Goal: Feedback & Contribution: Submit feedback/report problem

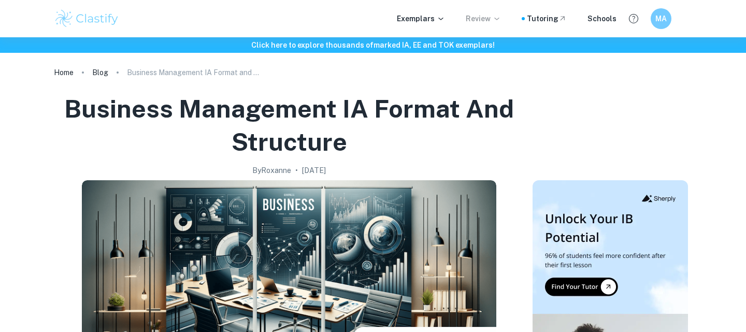
click at [488, 22] on p "Review" at bounding box center [483, 18] width 35 height 11
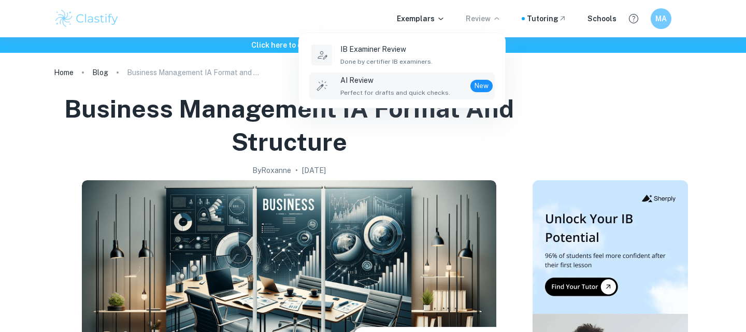
click at [448, 83] on div "AI Review Perfect for drafts and quick checks. New" at bounding box center [416, 86] width 152 height 23
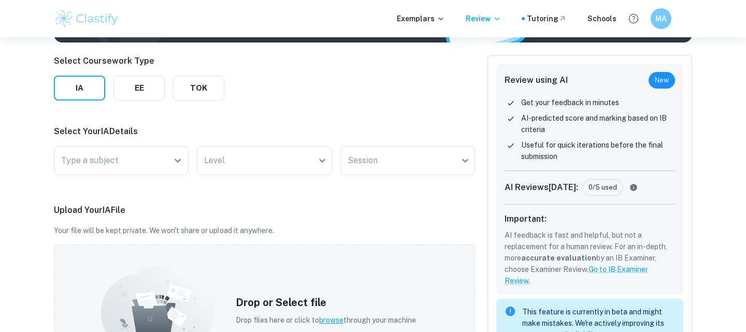
scroll to position [135, 0]
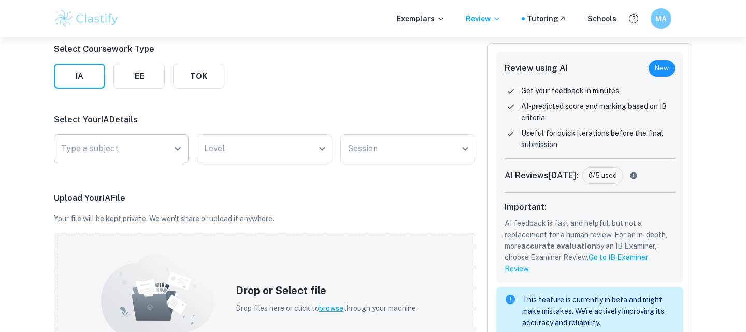
click at [148, 143] on input "Type a subject" at bounding box center [114, 149] width 110 height 20
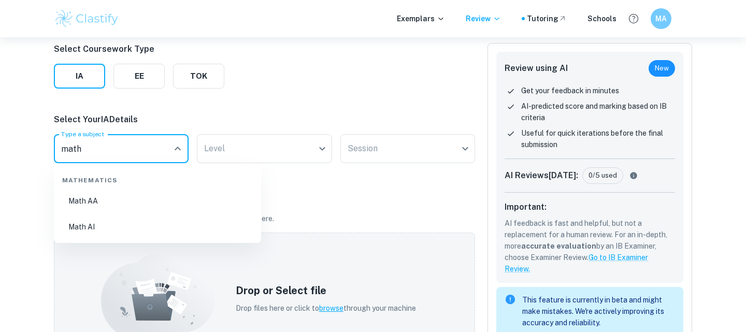
click at [152, 206] on li "Math AA" at bounding box center [157, 201] width 199 height 24
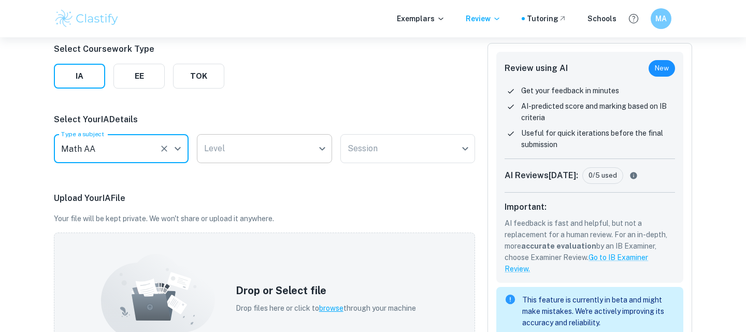
type input "Math AA"
click at [214, 159] on body "We value your privacy We use cookies to enhance your browsing experience, serve…" at bounding box center [373, 68] width 746 height 332
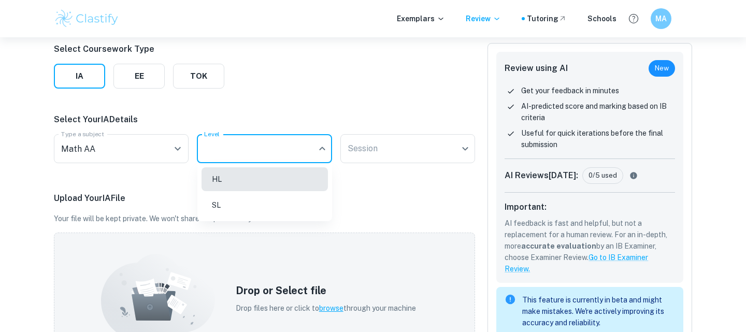
click at [216, 196] on li "SL" at bounding box center [265, 205] width 126 height 24
type input "SL"
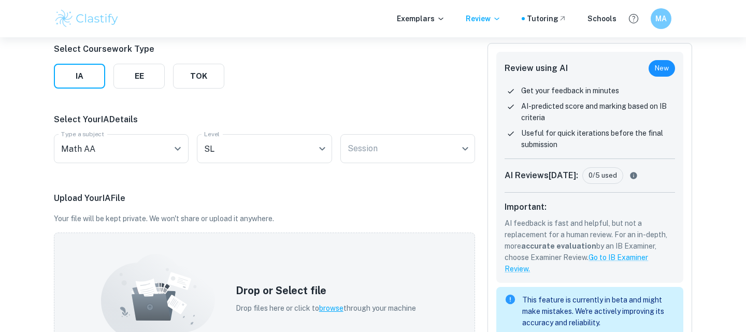
click at [378, 133] on div "Select Your IA Details Type a subject Math AA Type a subject Level SL SL Level …" at bounding box center [264, 140] width 421 height 54
click at [378, 142] on body "We value your privacy We use cookies to enhance your browsing experience, serve…" at bounding box center [373, 68] width 746 height 332
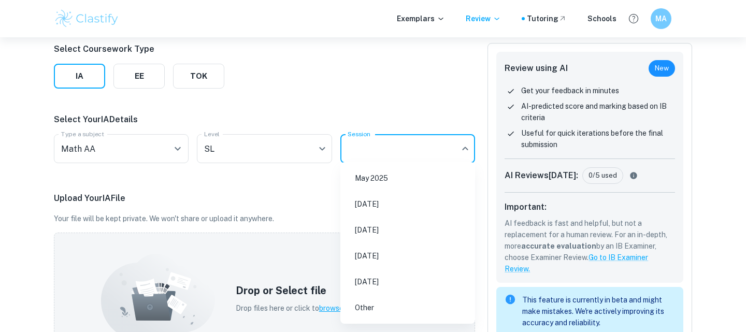
click at [376, 211] on li "[DATE]" at bounding box center [407, 204] width 126 height 24
type input "N25"
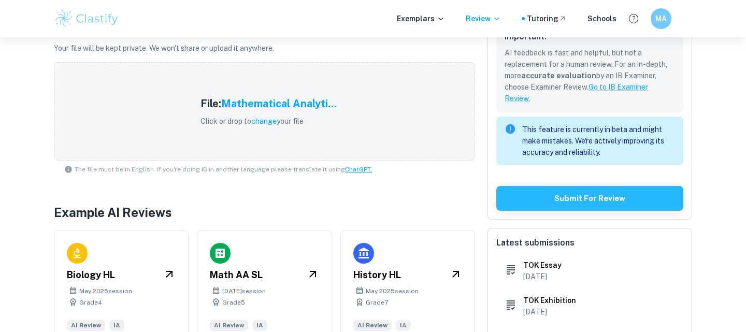
scroll to position [307, 0]
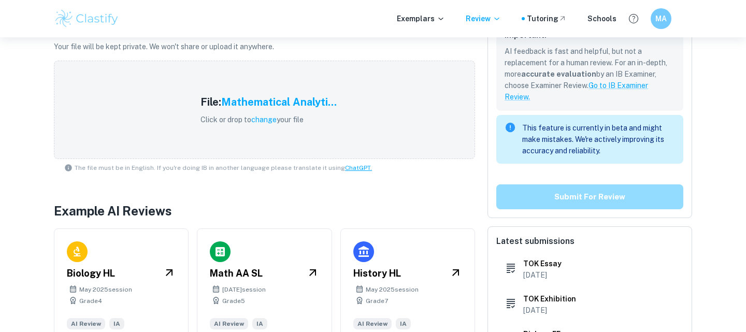
click at [514, 207] on button "Submit for review" at bounding box center [589, 196] width 187 height 25
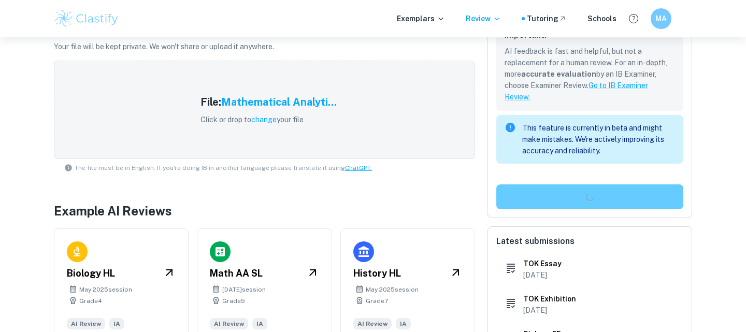
scroll to position [0, 0]
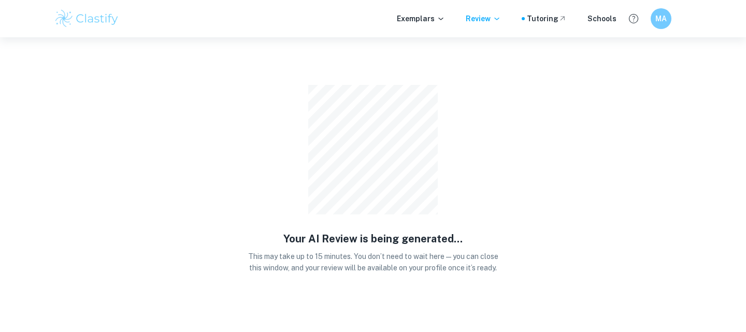
click at [446, 140] on div "Your AI Review is being generated... This may take up to 15 minutes. You don’t …" at bounding box center [372, 165] width 259 height 257
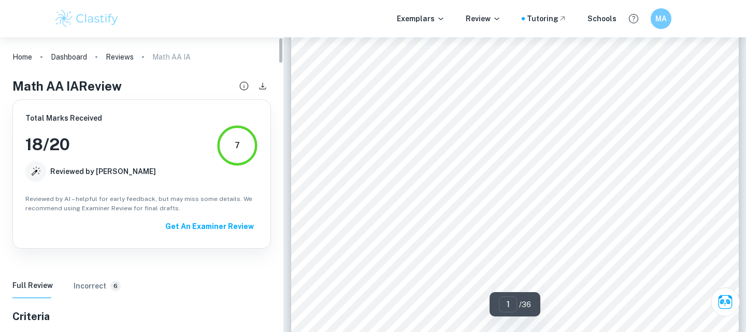
click at [88, 283] on h6 "Incorrect" at bounding box center [90, 285] width 33 height 11
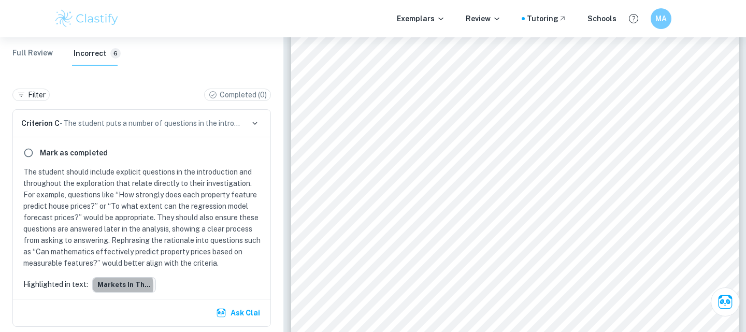
click at [118, 286] on button "markets in th..." at bounding box center [124, 285] width 64 height 16
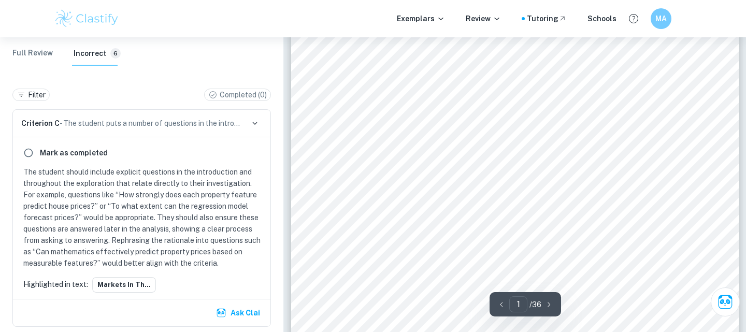
type input "3"
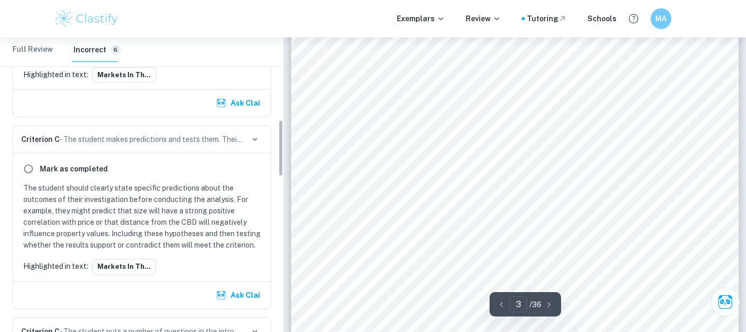
scroll to position [424, 0]
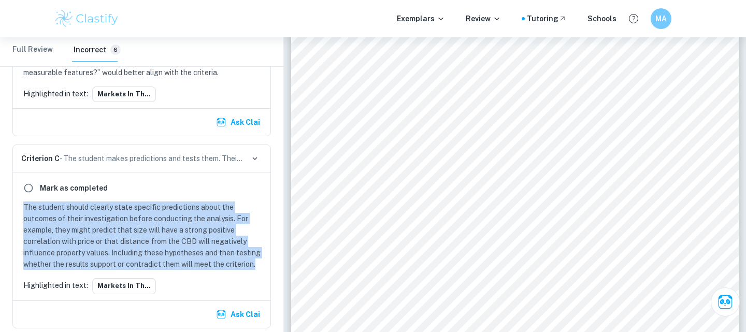
drag, startPoint x: 23, startPoint y: 207, endPoint x: 260, endPoint y: 264, distance: 243.0
click at [260, 264] on p "The student should clearly state specific predictions about the outcomes of the…" at bounding box center [143, 236] width 241 height 68
copy p "The student should clearly state specific predictions about the outcomes of the…"
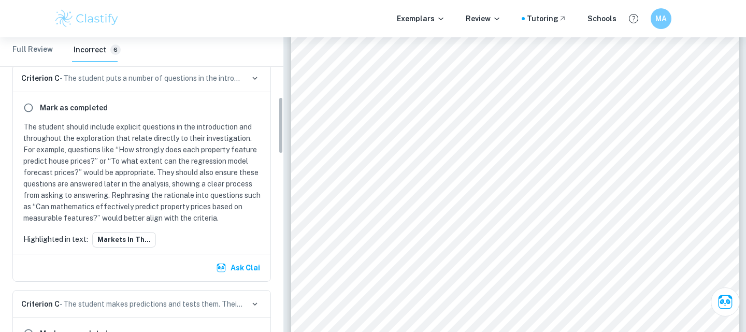
scroll to position [258, 0]
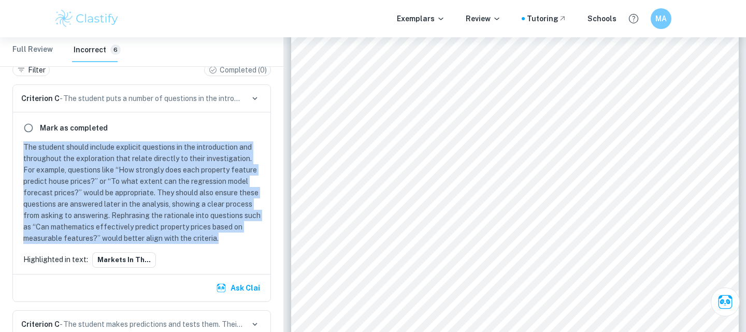
drag, startPoint x: 22, startPoint y: 147, endPoint x: 221, endPoint y: 238, distance: 218.3
click at [222, 238] on div "The student should include explicit questions in the introduction and throughou…" at bounding box center [141, 192] width 245 height 103
copy p "The student should include explicit questions in the introduction and throughou…"
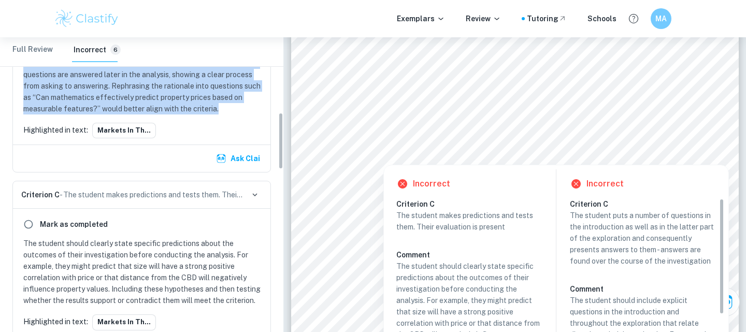
scroll to position [516, 0]
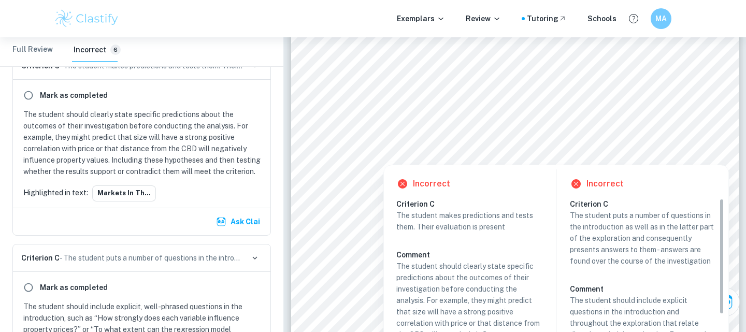
click at [41, 115] on p "The student should clearly state specific predictions about the outcomes of the…" at bounding box center [143, 143] width 241 height 68
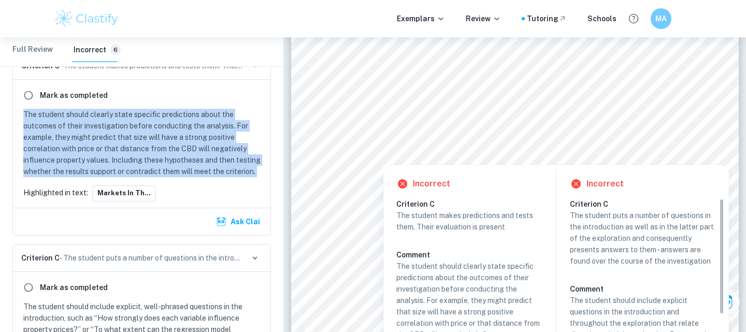
copy p "The student should clearly state specific predictions about the outcomes of the…"
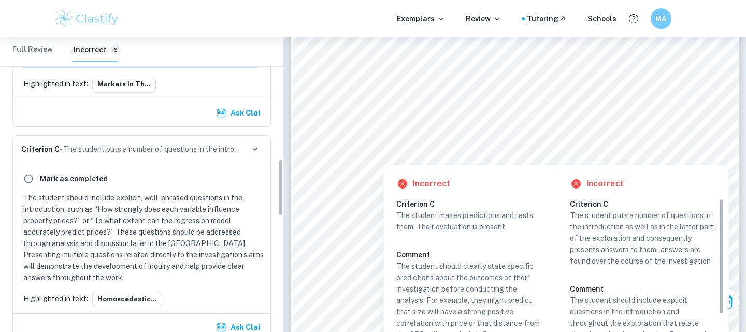
scroll to position [626, 0]
click at [138, 303] on button "homoscedastic..." at bounding box center [127, 299] width 70 height 16
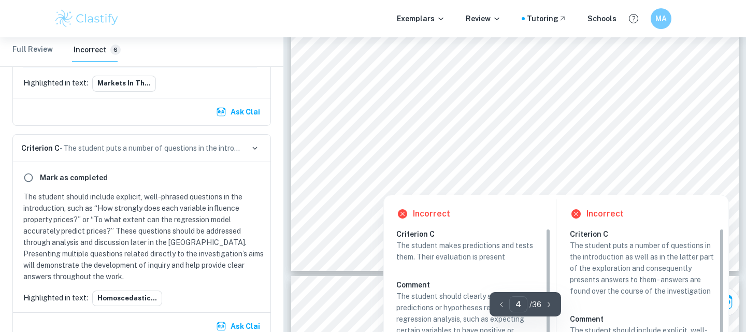
scroll to position [2326, 0]
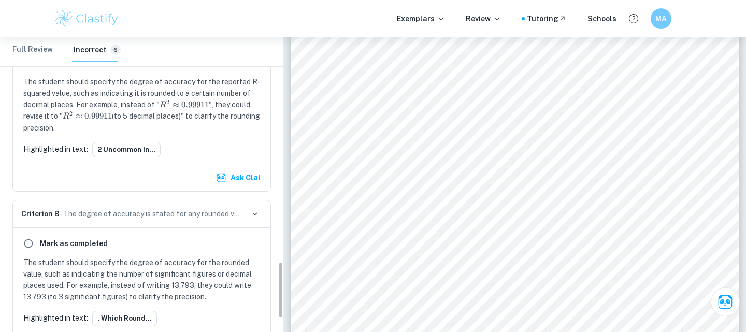
scroll to position [1148, 0]
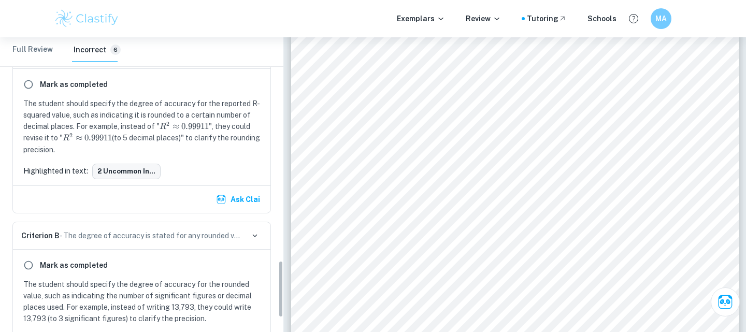
click at [133, 168] on button "2 uncommon in..." at bounding box center [126, 172] width 68 height 16
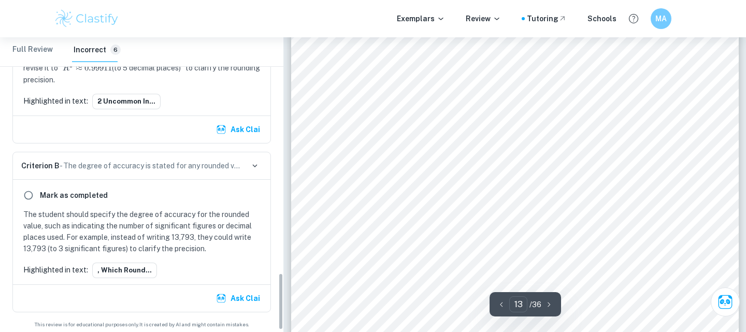
scroll to position [1219, 0]
click at [133, 270] on button ", which round..." at bounding box center [124, 270] width 65 height 16
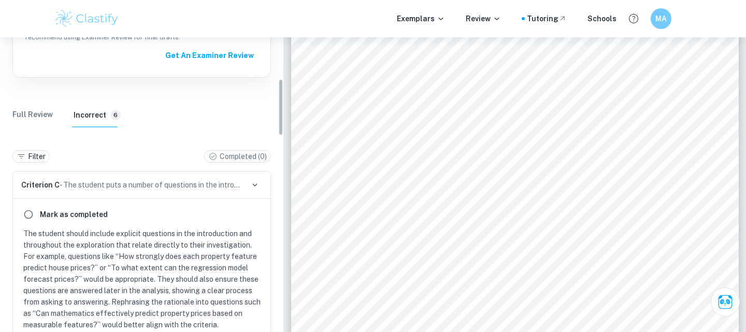
scroll to position [223, 0]
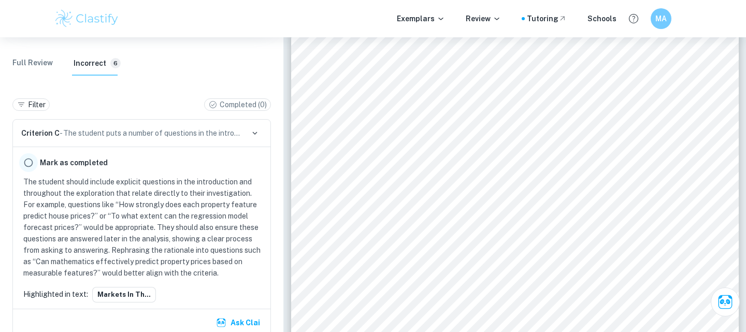
click at [27, 161] on input "radio" at bounding box center [28, 162] width 19 height 19
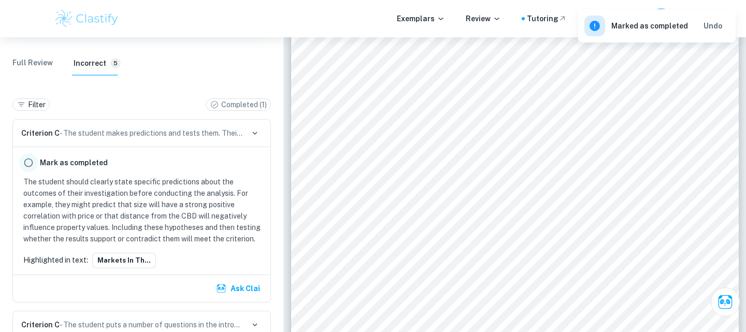
click at [28, 161] on input "radio" at bounding box center [28, 162] width 19 height 19
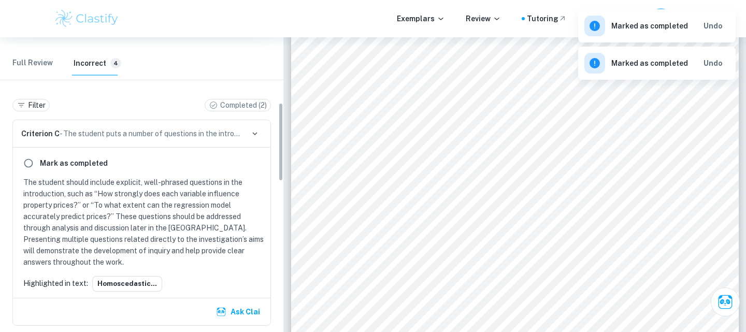
scroll to position [255, 0]
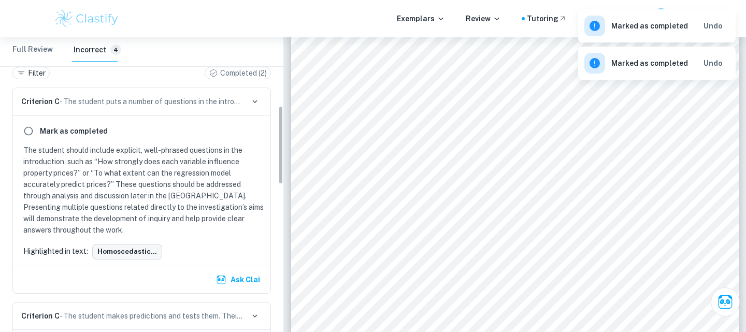
click at [108, 250] on button "homoscedastic..." at bounding box center [127, 252] width 70 height 16
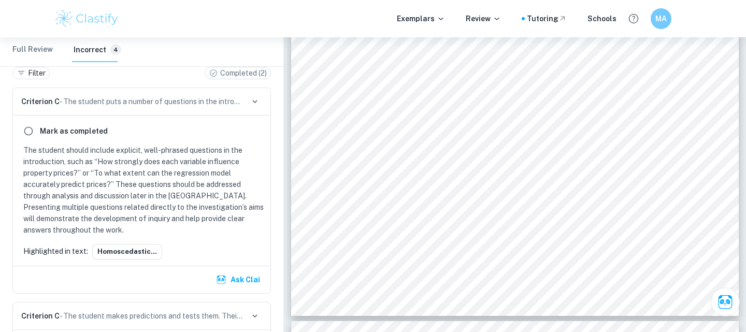
scroll to position [261, 0]
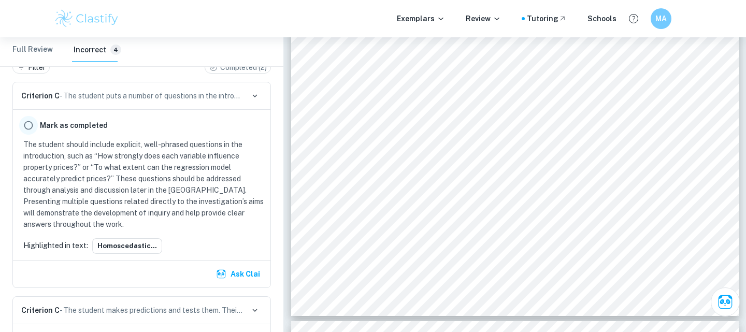
click at [27, 128] on input "radio" at bounding box center [28, 125] width 19 height 19
click at [119, 244] on button "homoscedastic..." at bounding box center [127, 246] width 70 height 16
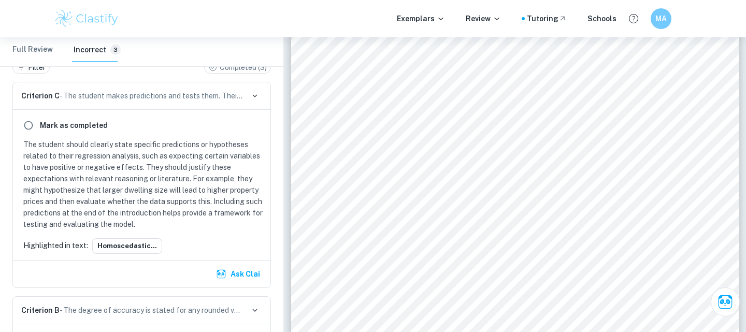
click at [111, 210] on p "The student should clearly state specific predictions or hypotheses related to …" at bounding box center [143, 184] width 241 height 91
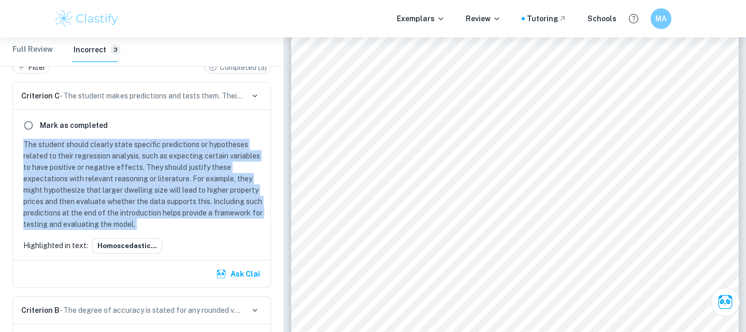
click at [111, 210] on p "The student should clearly state specific predictions or hypotheses related to …" at bounding box center [143, 184] width 241 height 91
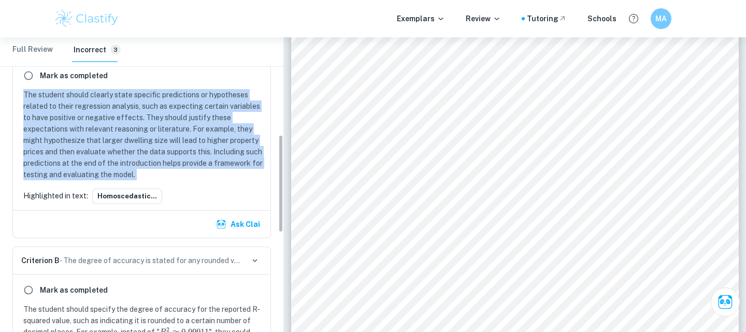
scroll to position [290, 0]
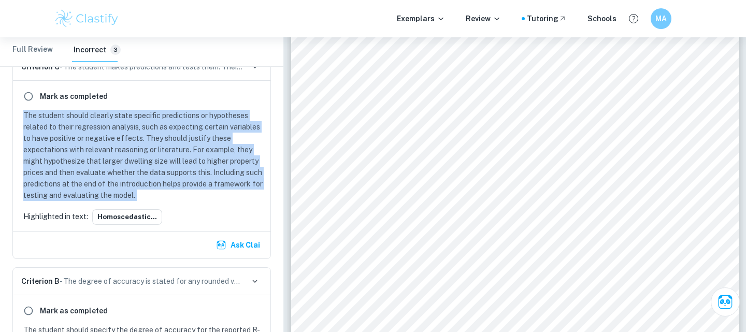
copy p "The student should clearly state specific predictions or hypotheses related to …"
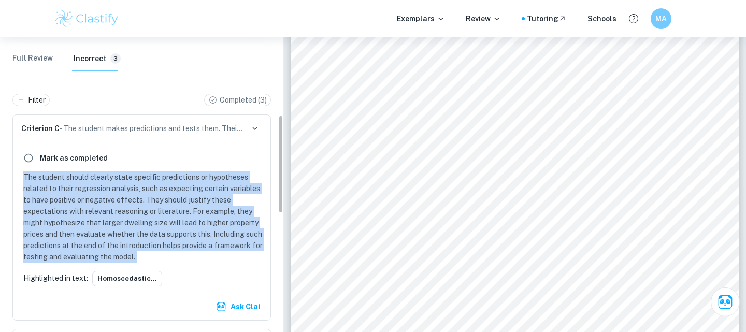
scroll to position [246, 0]
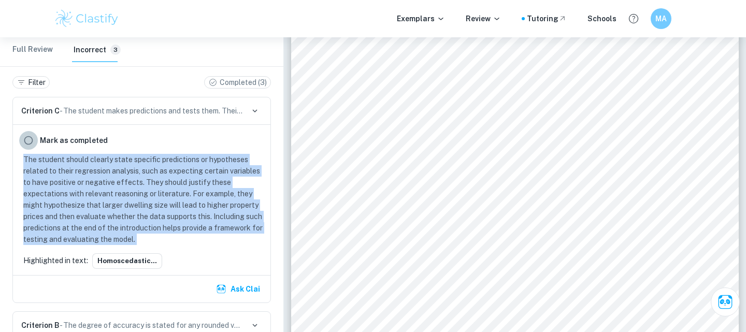
click at [31, 143] on input "radio" at bounding box center [28, 140] width 19 height 19
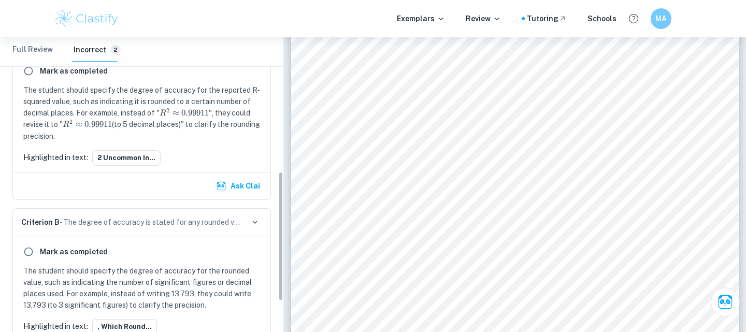
scroll to position [297, 0]
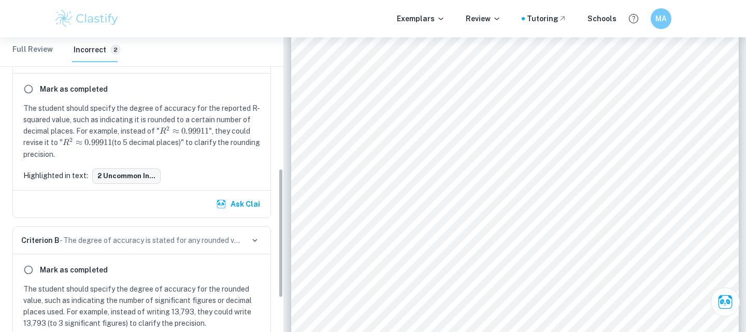
click at [121, 180] on button "2 uncommon in..." at bounding box center [126, 176] width 68 height 16
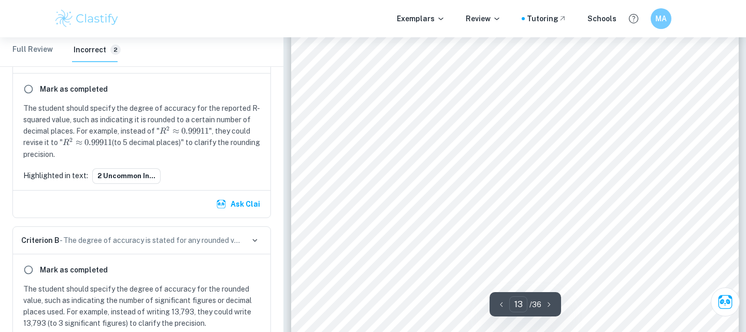
scroll to position [7819, 0]
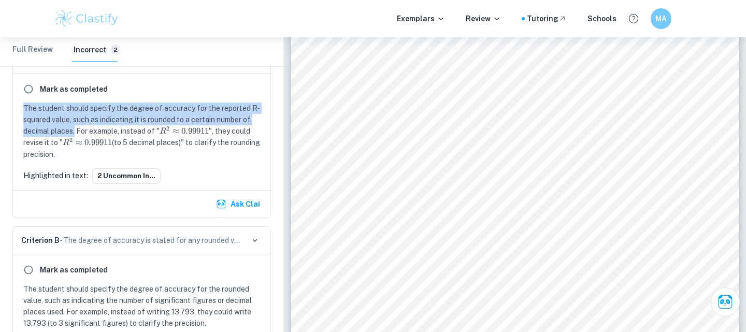
drag, startPoint x: 23, startPoint y: 108, endPoint x: 75, endPoint y: 126, distance: 55.1
click at [75, 126] on p "The student should specify the degree of accuracy for the reported R-squared va…" at bounding box center [143, 131] width 241 height 57
copy p "The student should specify the degree of accuracy for the reported R-squared va…"
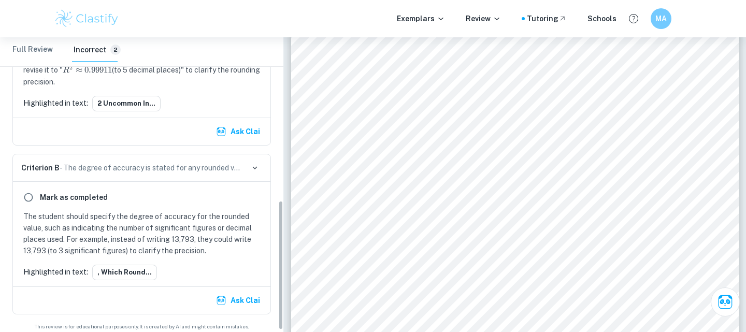
scroll to position [374, 0]
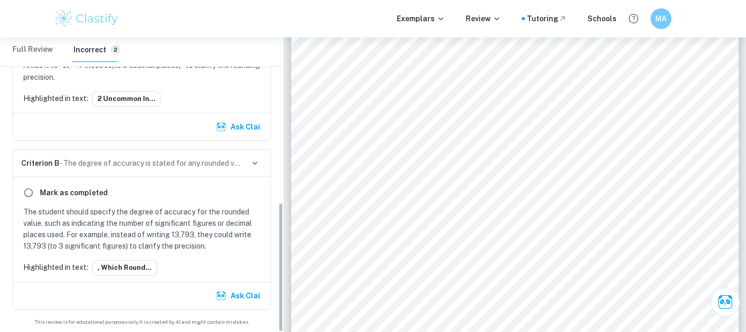
click at [183, 220] on p "The student should specify the degree of accuracy for the rounded value, such a…" at bounding box center [143, 229] width 241 height 46
click at [140, 267] on button ", which round..." at bounding box center [124, 268] width 65 height 16
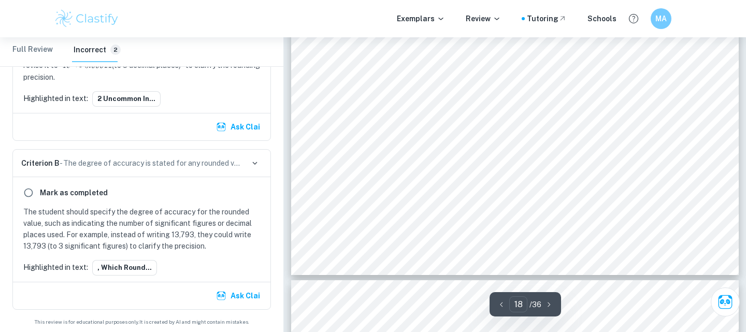
scroll to position [10851, 0]
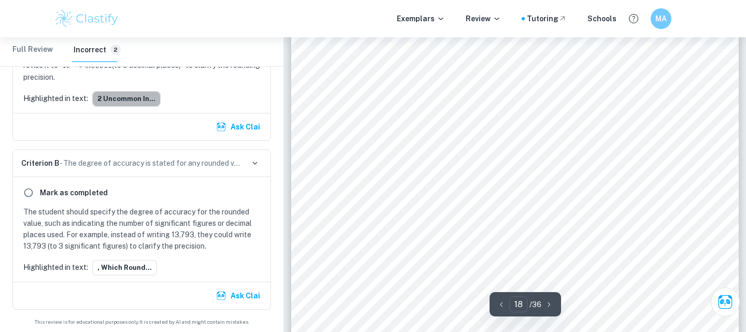
click at [135, 104] on button "2 uncommon in..." at bounding box center [126, 99] width 68 height 16
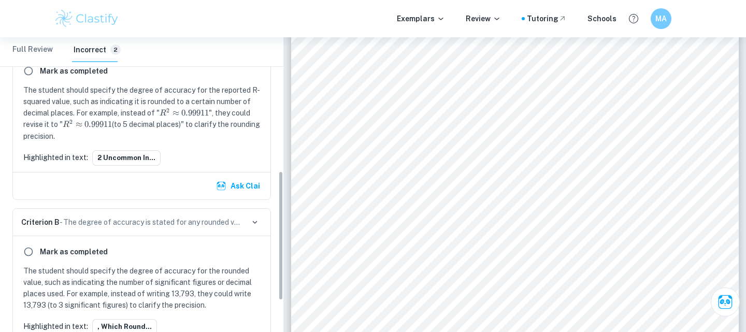
scroll to position [300, 0]
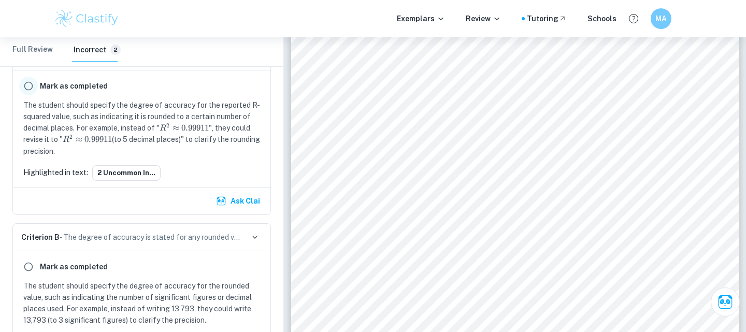
click at [26, 84] on input "radio" at bounding box center [28, 86] width 19 height 19
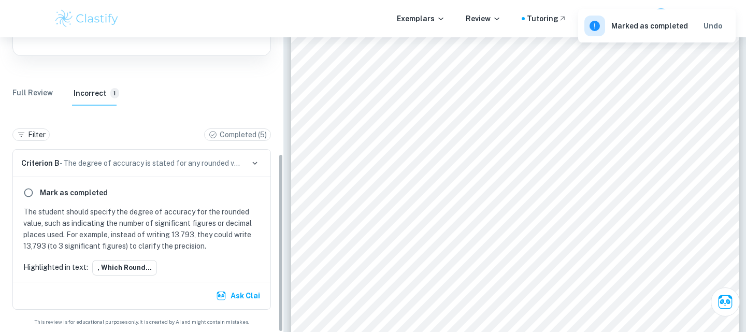
scroll to position [193, 0]
click at [27, 191] on input "radio" at bounding box center [28, 192] width 19 height 19
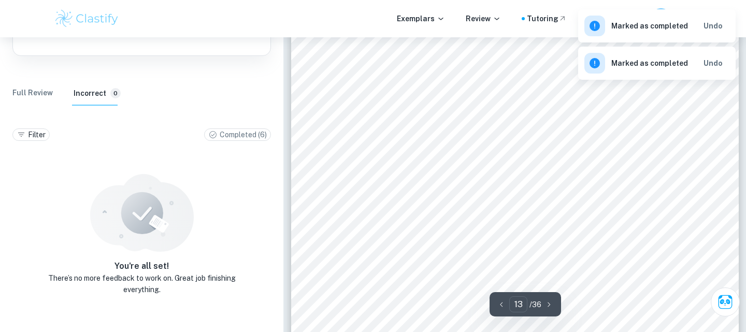
click at [504, 165] on span "extremely high, the model fits the data almost perfectly. In fact, such a high" at bounding box center [506, 162] width 312 height 9
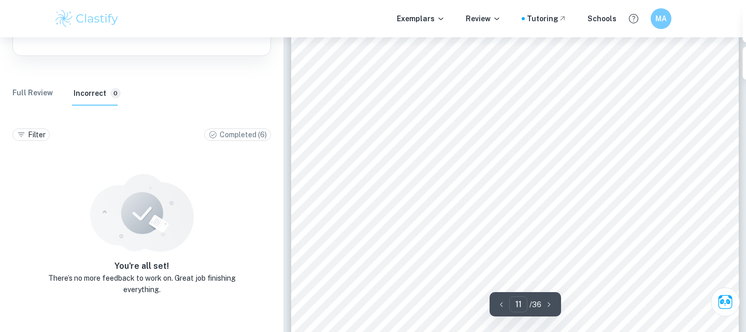
scroll to position [6106, 0]
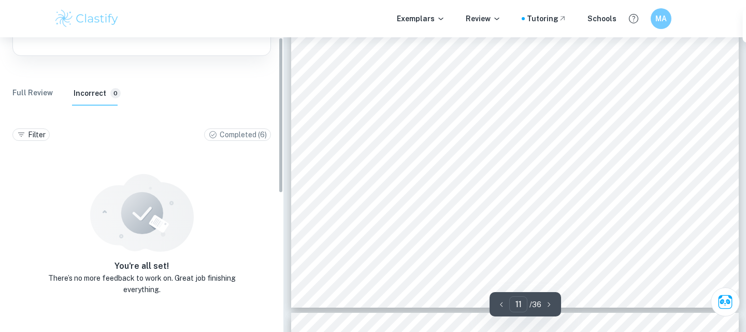
type input "10"
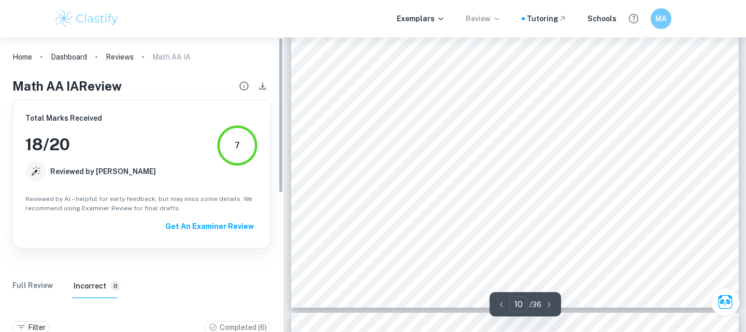
click at [486, 19] on p "Review" at bounding box center [483, 18] width 35 height 11
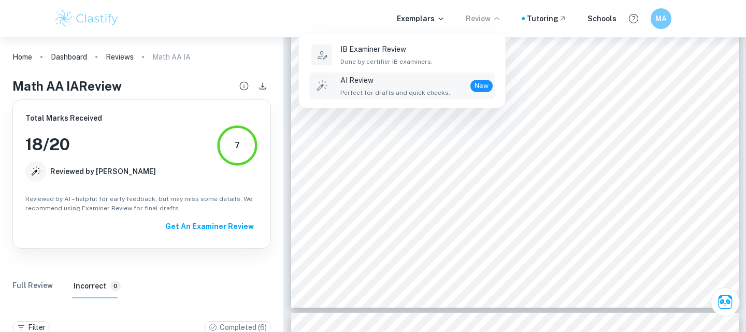
click at [426, 85] on p "AI Review" at bounding box center [395, 80] width 110 height 11
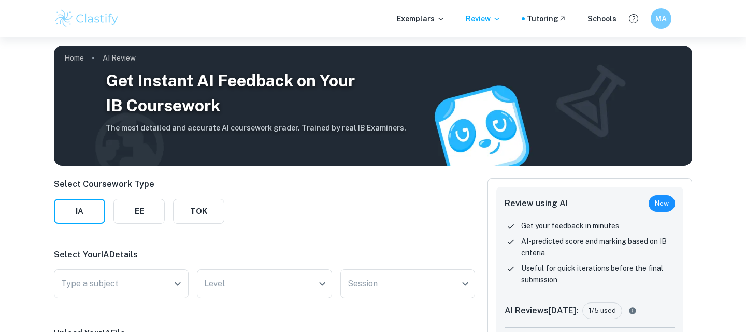
scroll to position [97, 0]
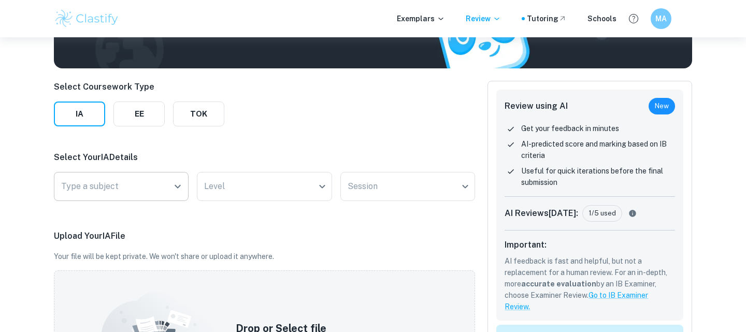
click at [157, 179] on input "Type a subject" at bounding box center [114, 187] width 110 height 20
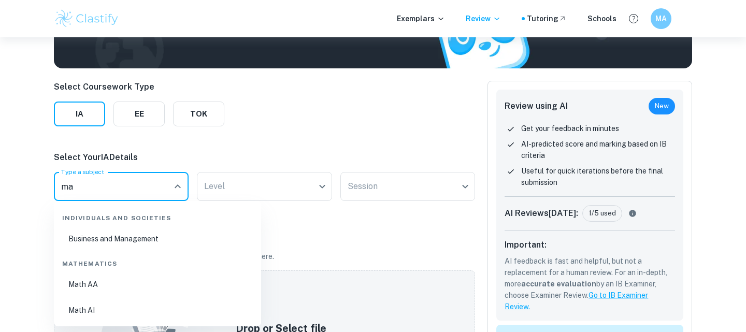
click at [91, 286] on li "Math AA" at bounding box center [157, 284] width 199 height 24
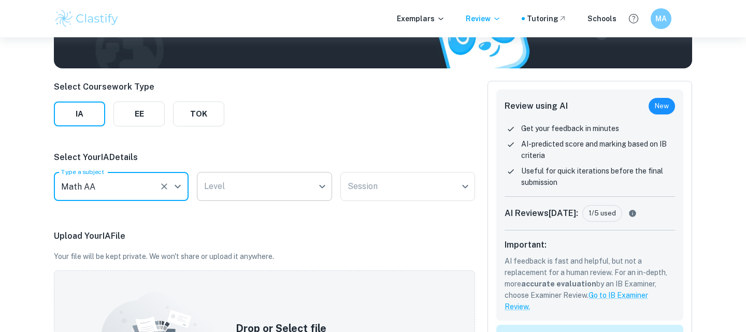
type input "Math AA"
click at [235, 196] on body "We value your privacy We use cookies to enhance your browsing experience, serve…" at bounding box center [373, 106] width 746 height 332
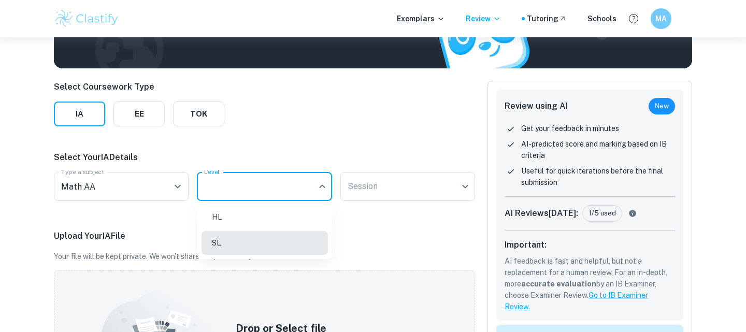
type input "SL"
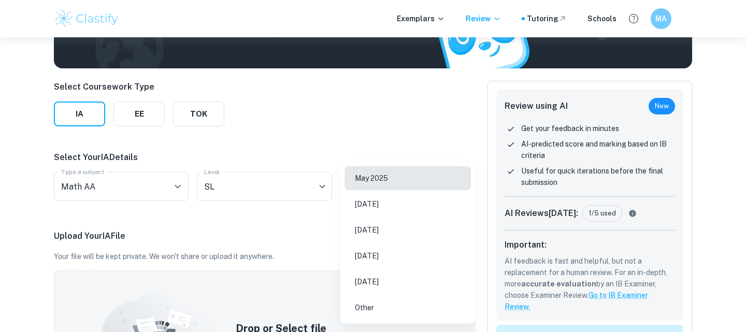
click at [377, 198] on body "We value your privacy We use cookies to enhance your browsing experience, serve…" at bounding box center [373, 106] width 746 height 332
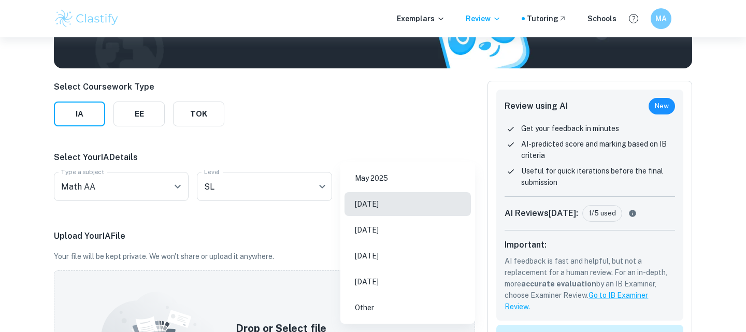
type input "N25"
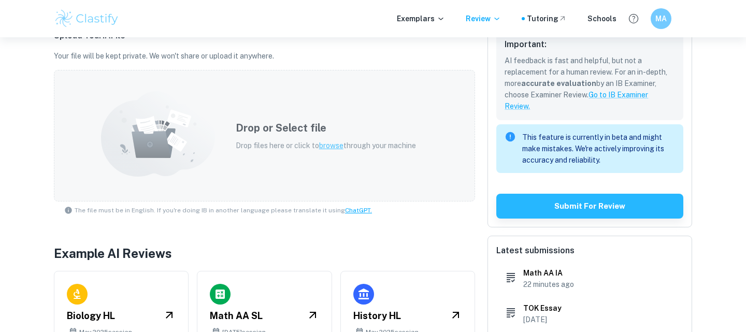
scroll to position [311, 0]
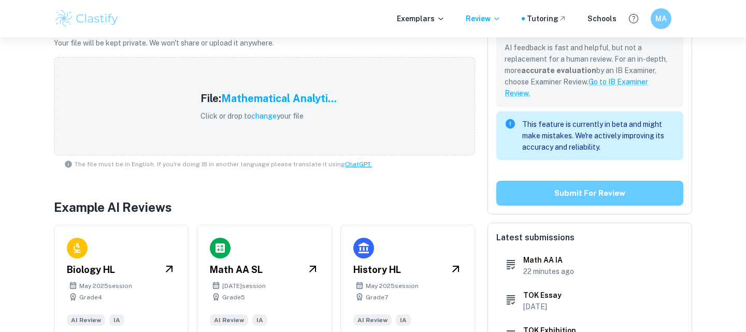
click at [557, 188] on button "Submit for review" at bounding box center [589, 193] width 187 height 25
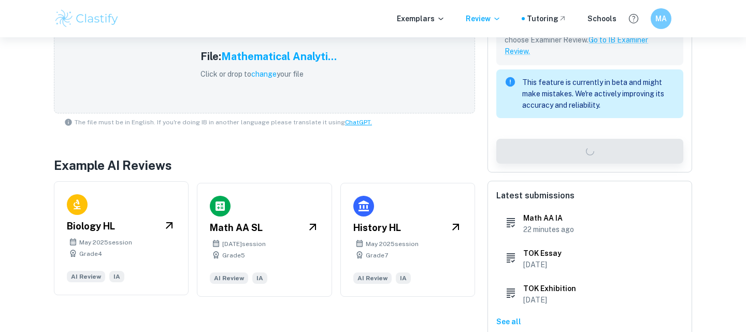
scroll to position [0, 0]
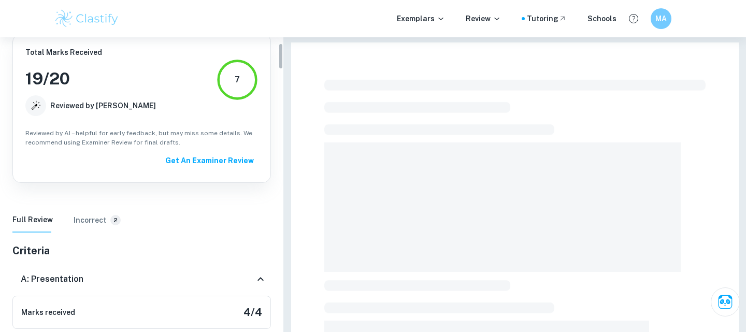
scroll to position [66, 0]
click at [103, 223] on h6 "Incorrect" at bounding box center [90, 219] width 33 height 11
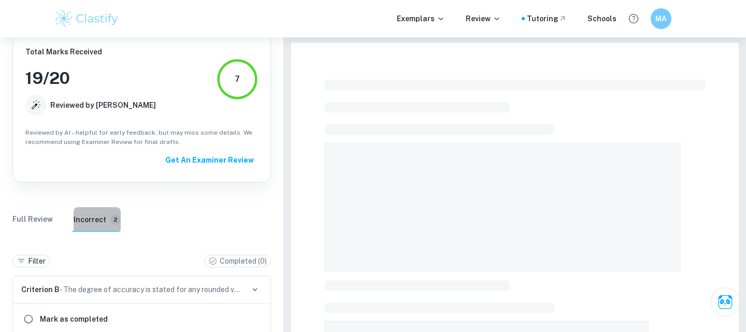
click at [93, 217] on h6 "Incorrect" at bounding box center [90, 219] width 33 height 11
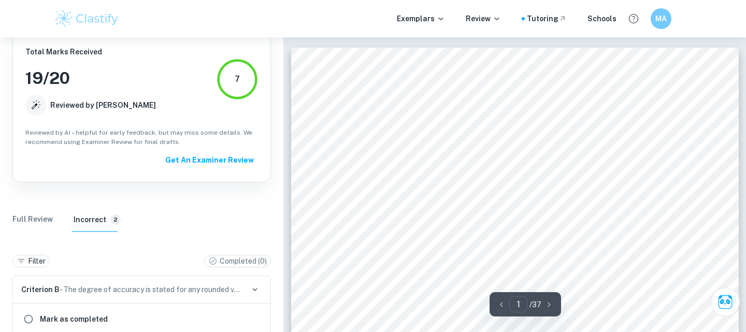
scroll to position [224, 0]
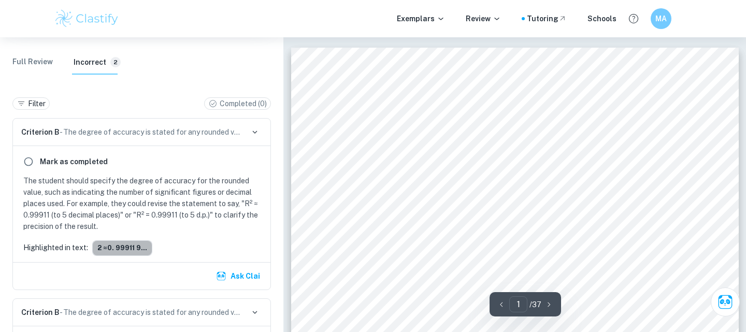
click at [109, 244] on button "2 ≈0. 99911 9..." at bounding box center [122, 248] width 60 height 16
click at [133, 246] on button "2 ≈0. 99911 9..." at bounding box center [122, 248] width 60 height 16
click at [117, 249] on button "2 ≈0. 99911 9..." at bounding box center [122, 248] width 60 height 16
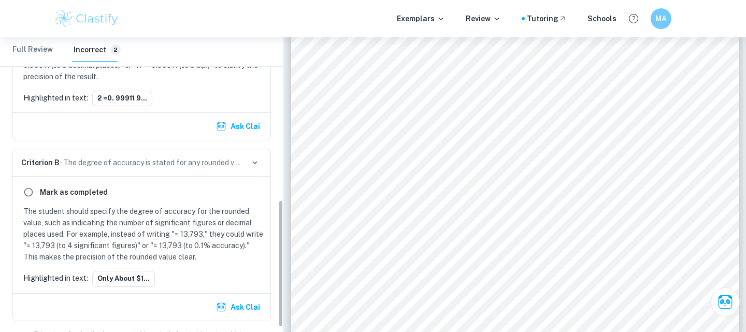
scroll to position [376, 0]
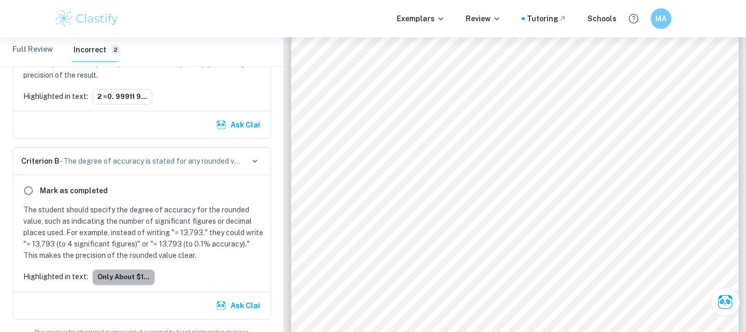
click at [118, 275] on button "only about $1..." at bounding box center [123, 277] width 63 height 16
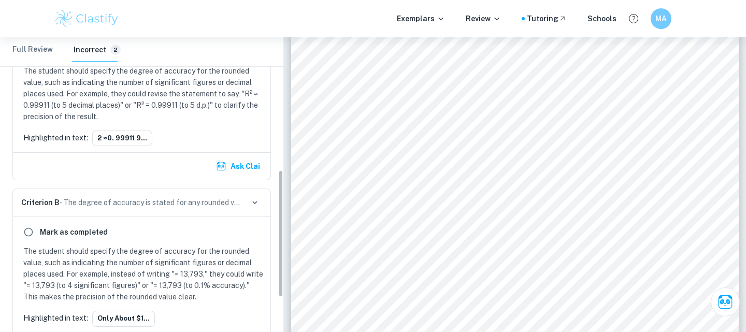
scroll to position [0, 0]
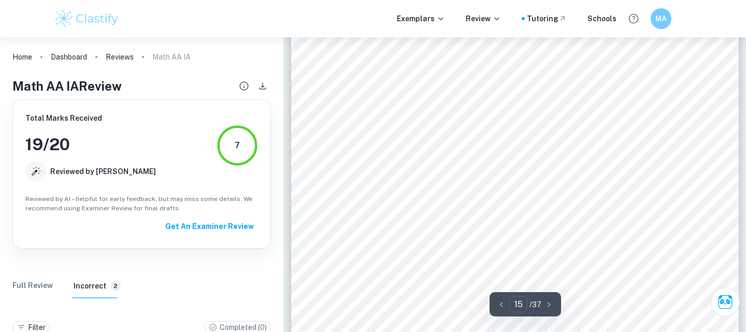
type input "14"
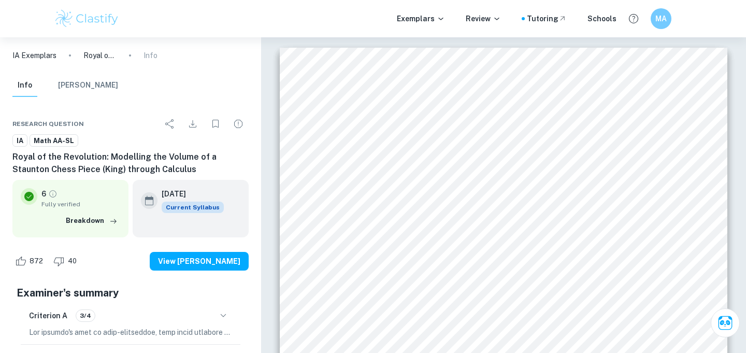
click at [53, 56] on p "IA Exemplars" at bounding box center [34, 55] width 44 height 11
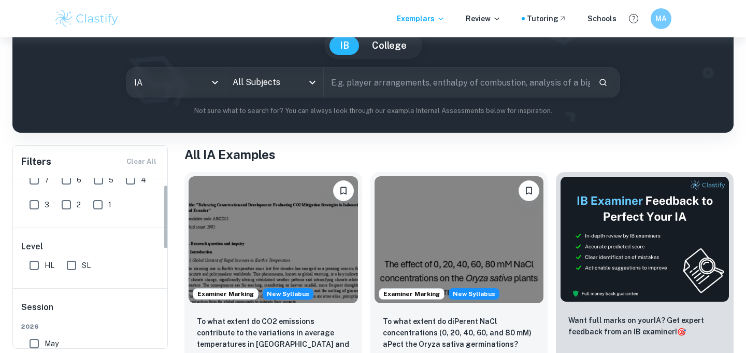
scroll to position [17, 0]
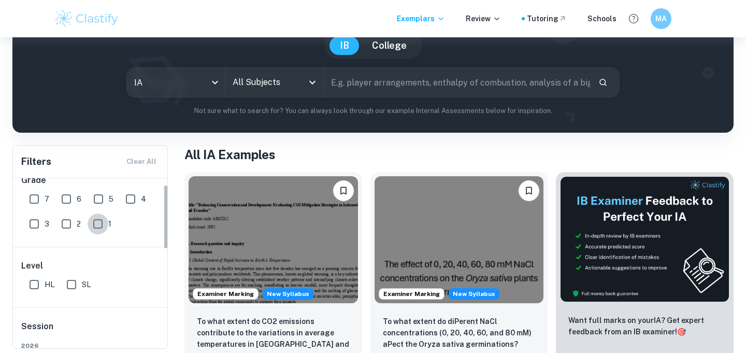
click at [97, 220] on input "1" at bounding box center [98, 223] width 21 height 21
checkbox input "true"
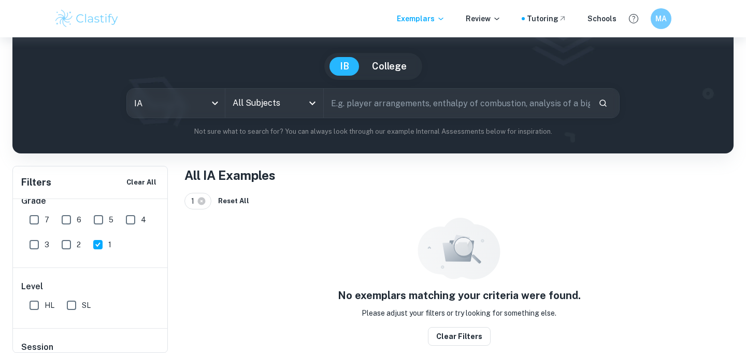
scroll to position [73, 0]
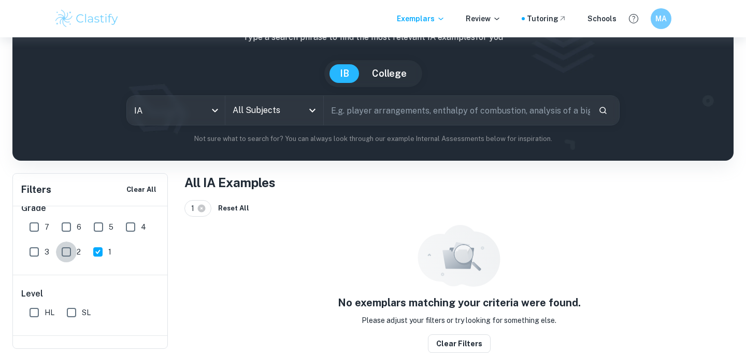
click at [69, 254] on input "2" at bounding box center [66, 251] width 21 height 21
checkbox input "true"
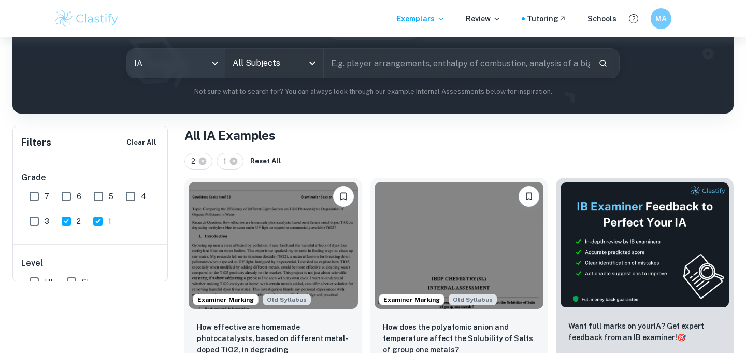
scroll to position [0, 0]
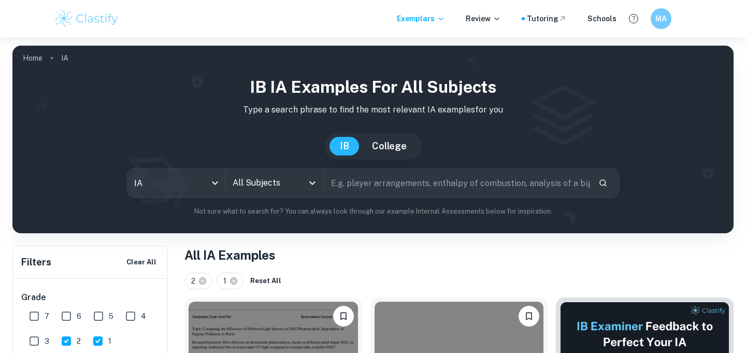
click at [239, 190] on input "All Subjects" at bounding box center [266, 183] width 73 height 20
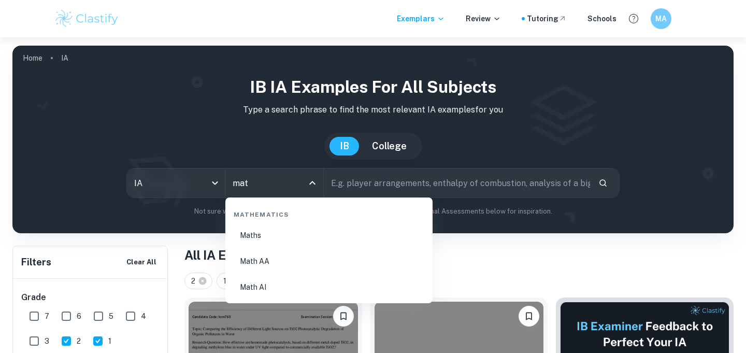
type input "math"
click at [286, 256] on li "Math AA" at bounding box center [328, 261] width 199 height 24
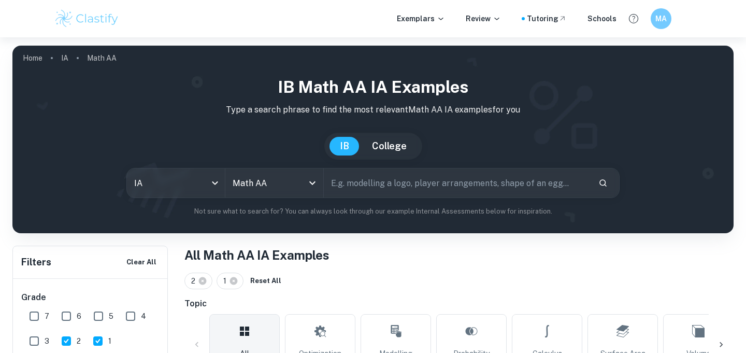
scroll to position [247, 0]
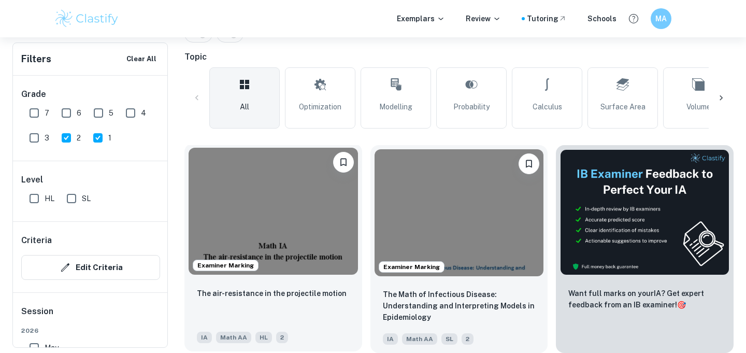
click at [297, 285] on div "The air-resistance in the projectile motion IA Math AA HL 2" at bounding box center [273, 315] width 178 height 73
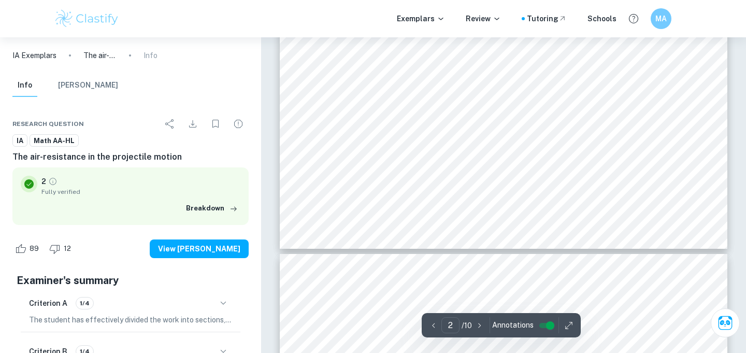
type input "3"
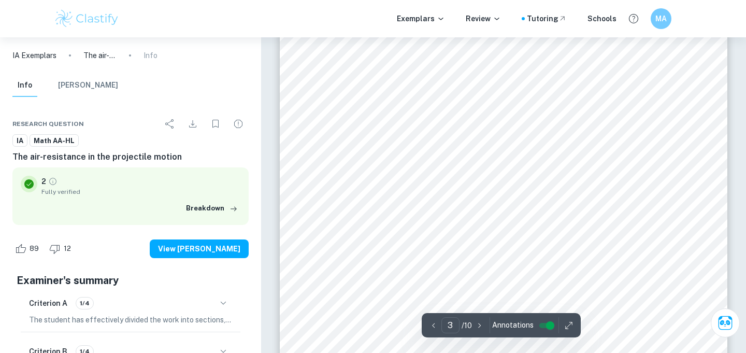
scroll to position [1377, 0]
click at [392, 162] on div at bounding box center [484, 161] width 272 height 12
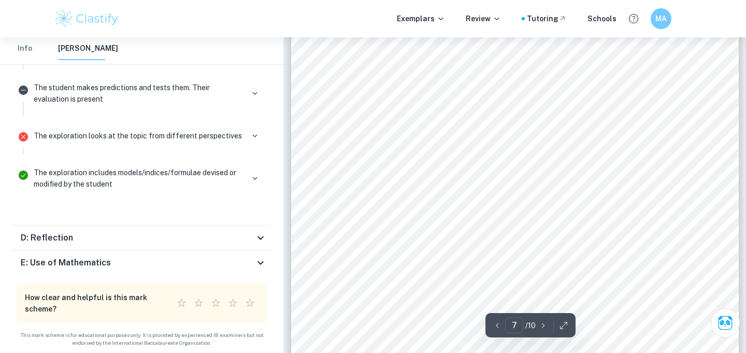
scroll to position [4537, 0]
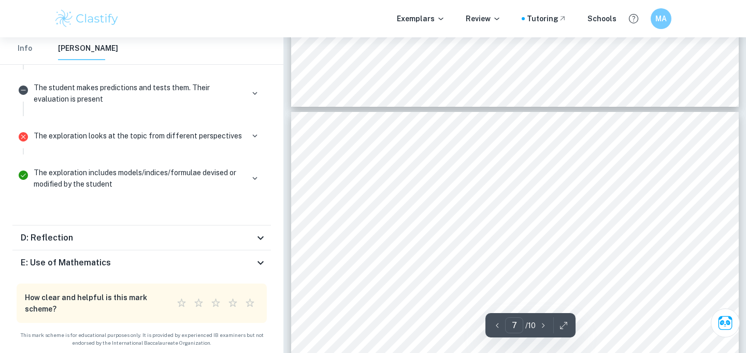
type input "8"
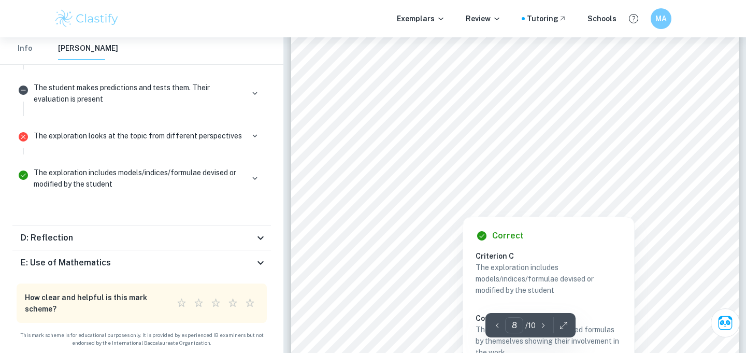
scroll to position [4588, 0]
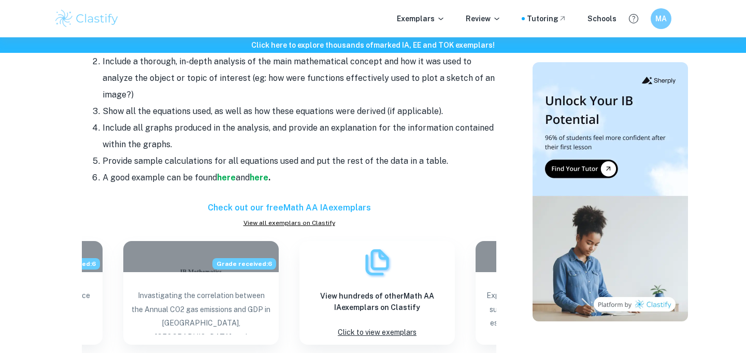
scroll to position [951, 0]
